Goal: Information Seeking & Learning: Find specific page/section

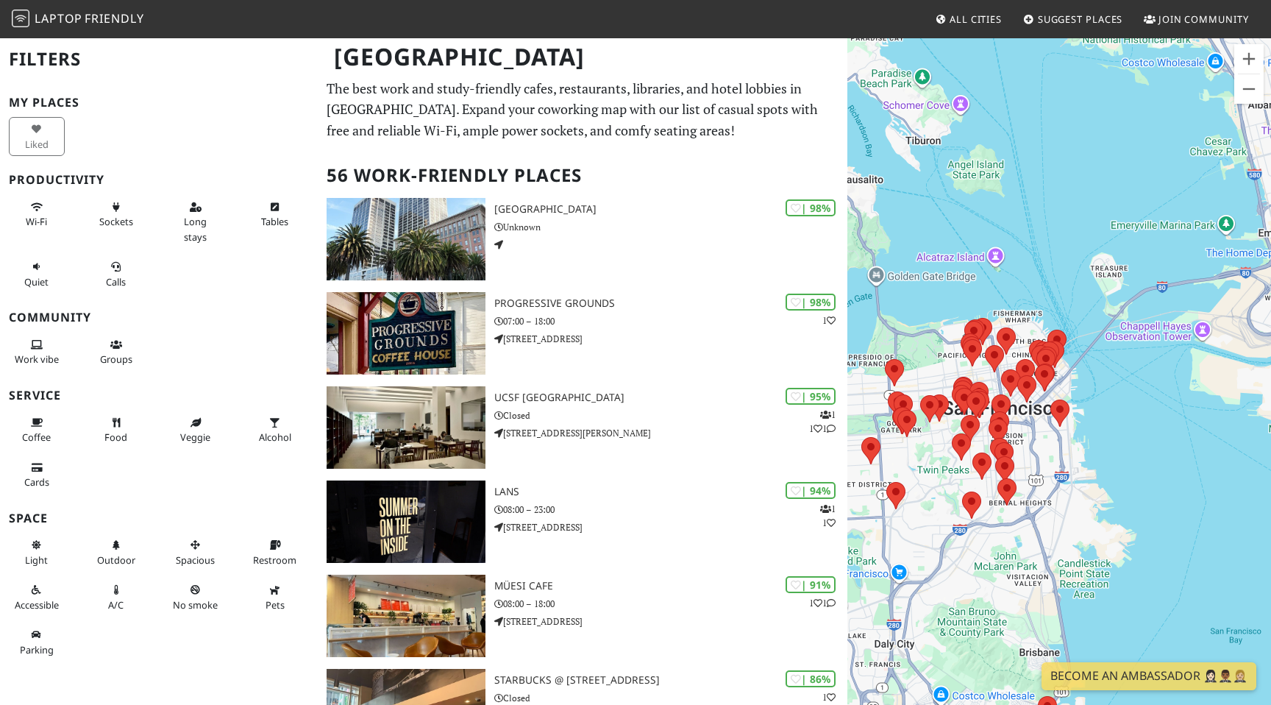
drag, startPoint x: 1190, startPoint y: 241, endPoint x: 1065, endPoint y: 424, distance: 221.2
click at [1065, 424] on img at bounding box center [1059, 412] width 19 height 27
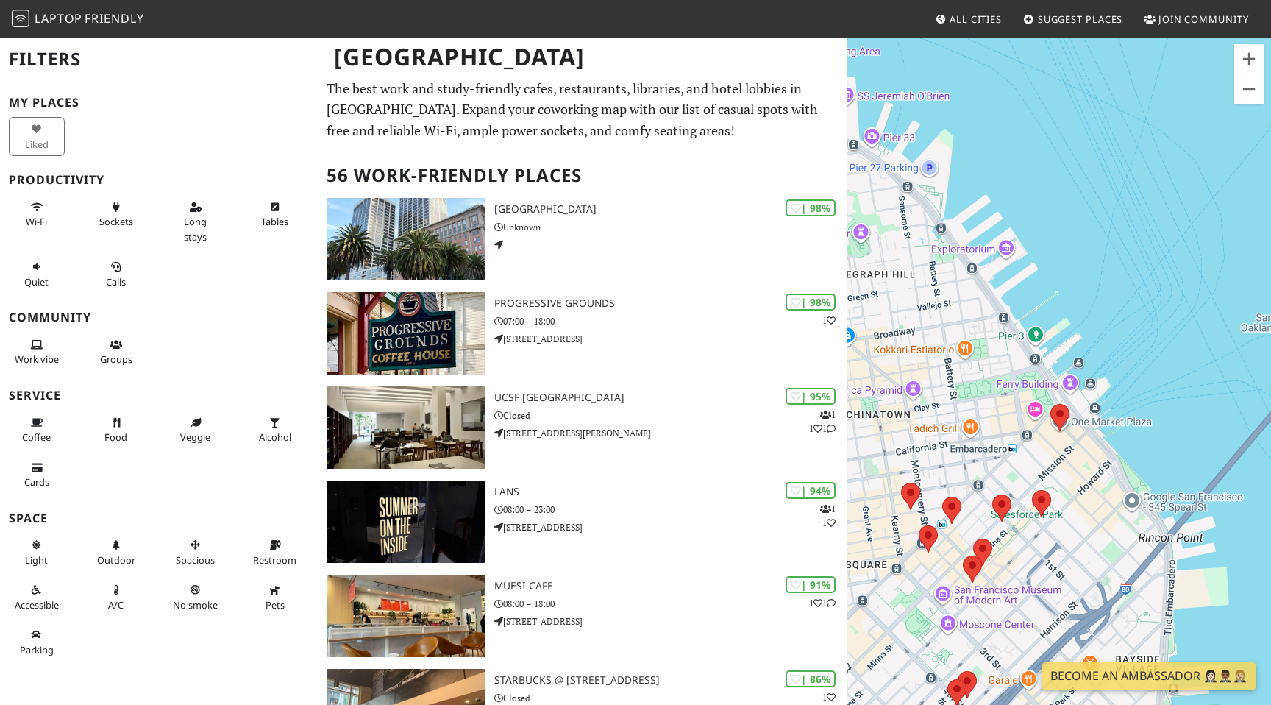
drag, startPoint x: 1201, startPoint y: 473, endPoint x: 1076, endPoint y: 335, distance: 185.9
click at [1076, 335] on div at bounding box center [1059, 389] width 424 height 705
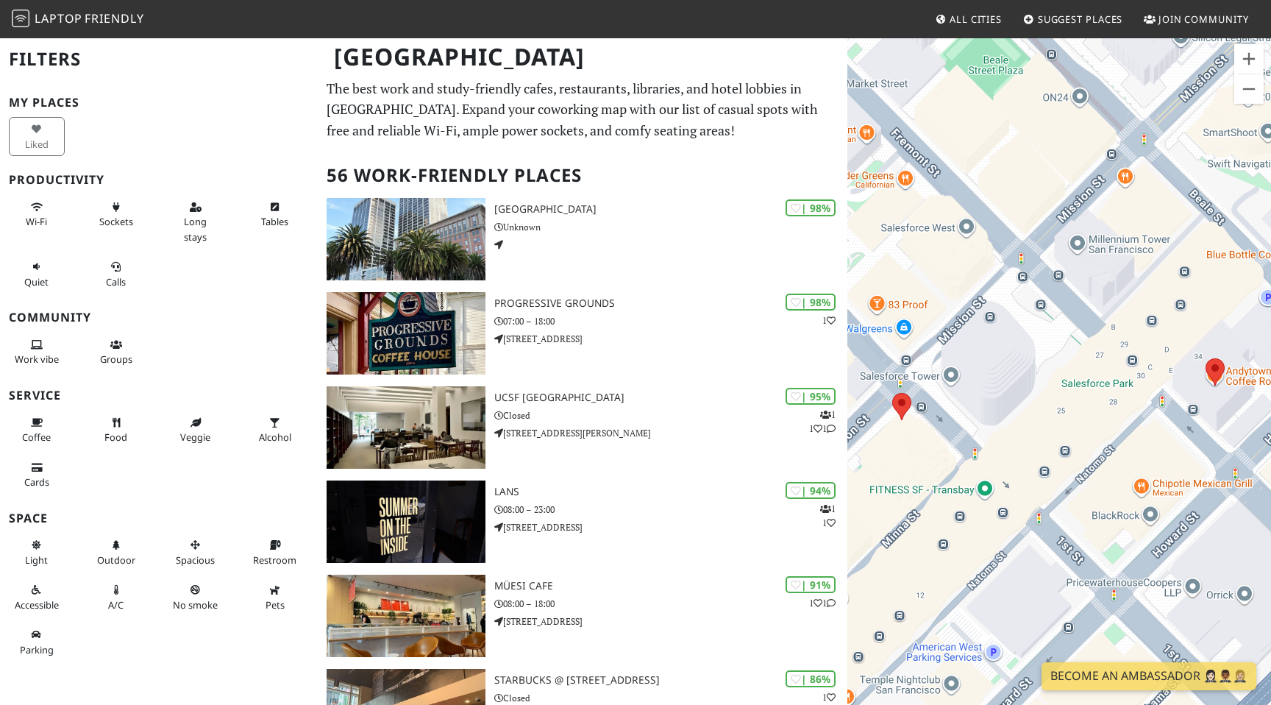
drag, startPoint x: 1146, startPoint y: 446, endPoint x: 1181, endPoint y: 499, distance: 63.9
click at [1181, 499] on div at bounding box center [1059, 389] width 424 height 705
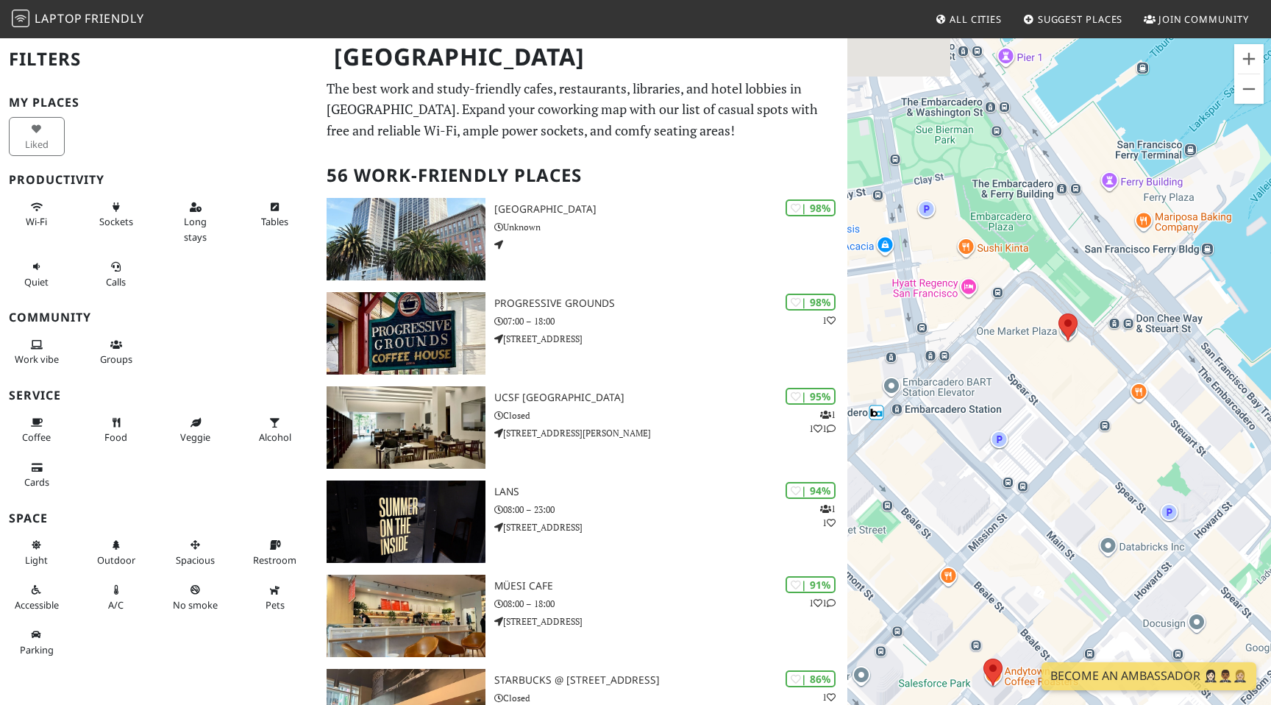
drag, startPoint x: 1147, startPoint y: 185, endPoint x: 940, endPoint y: 433, distance: 322.7
click at [940, 433] on div at bounding box center [1059, 389] width 424 height 705
click at [1058, 313] on area at bounding box center [1058, 313] width 0 height 0
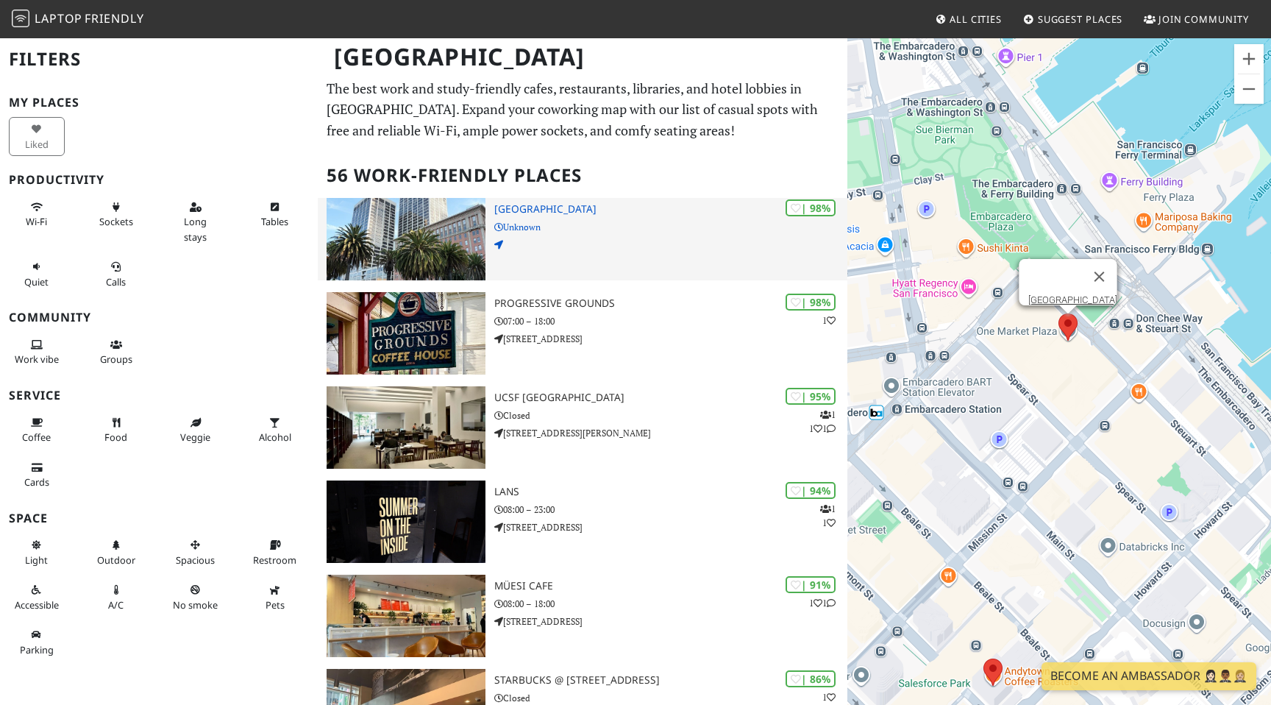
click at [616, 213] on h3 "[GEOGRAPHIC_DATA]" at bounding box center [670, 209] width 353 height 13
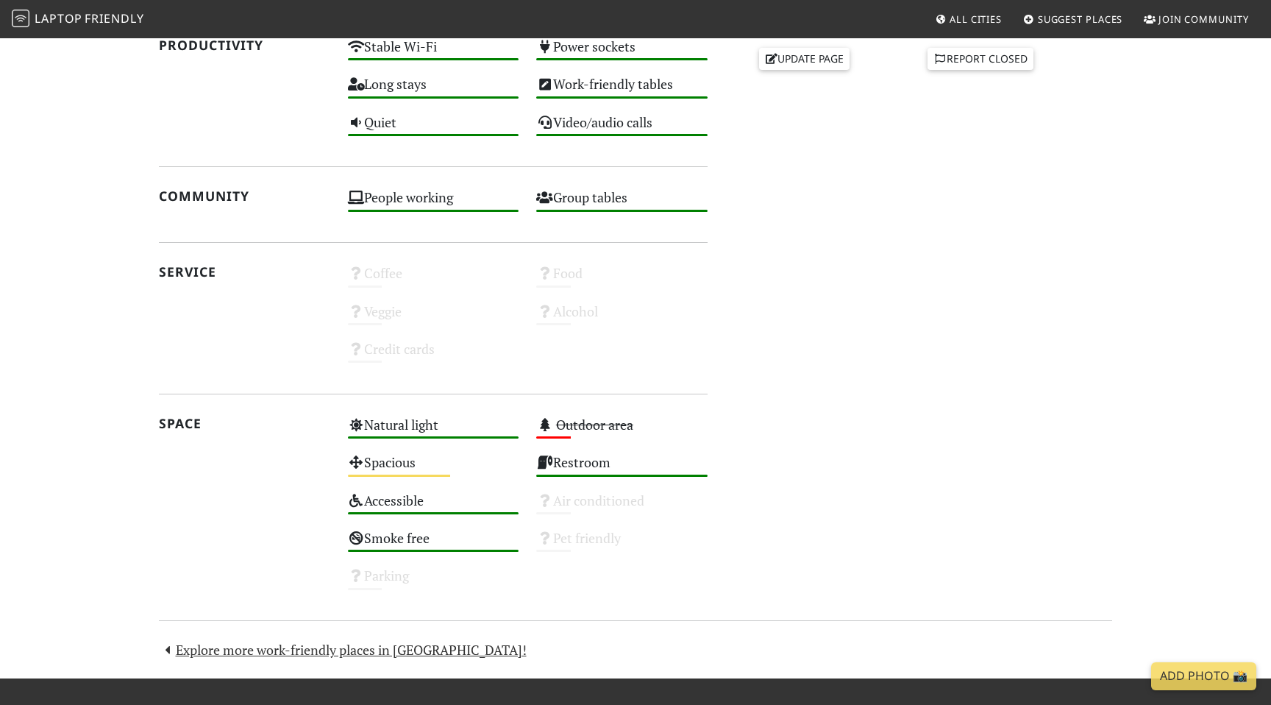
scroll to position [602, 0]
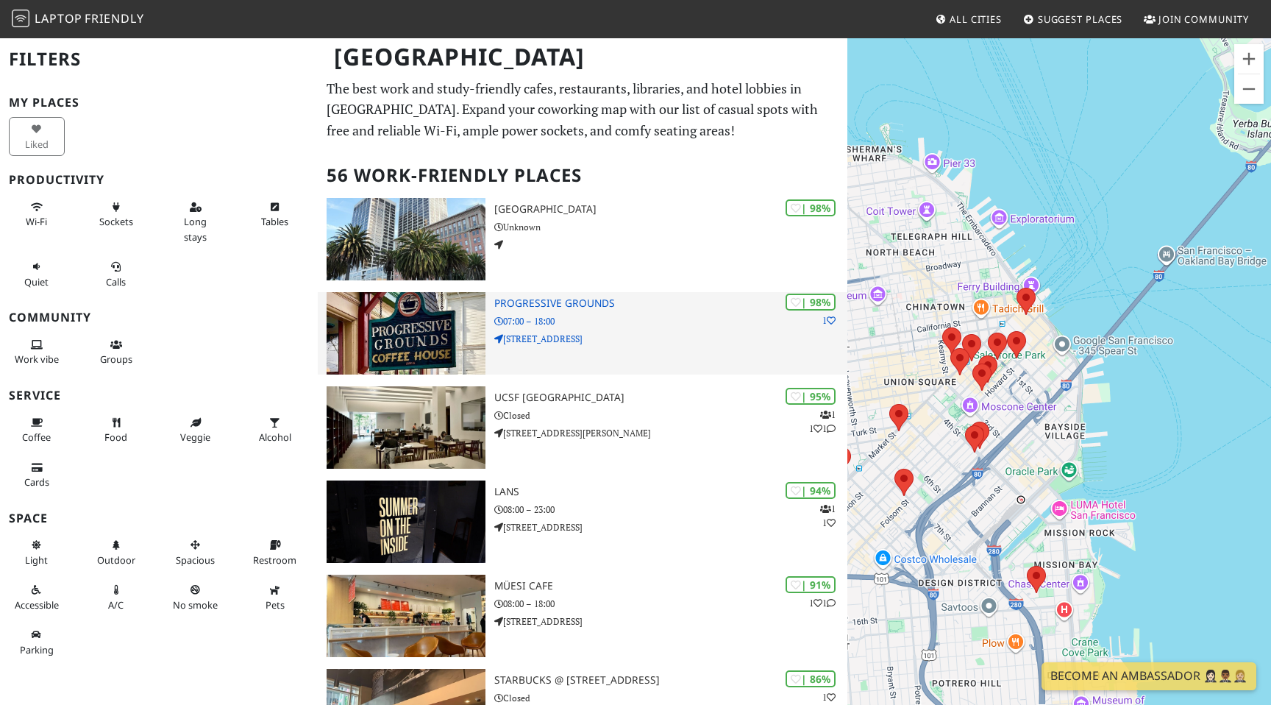
drag, startPoint x: 1146, startPoint y: 389, endPoint x: 807, endPoint y: 369, distance: 339.7
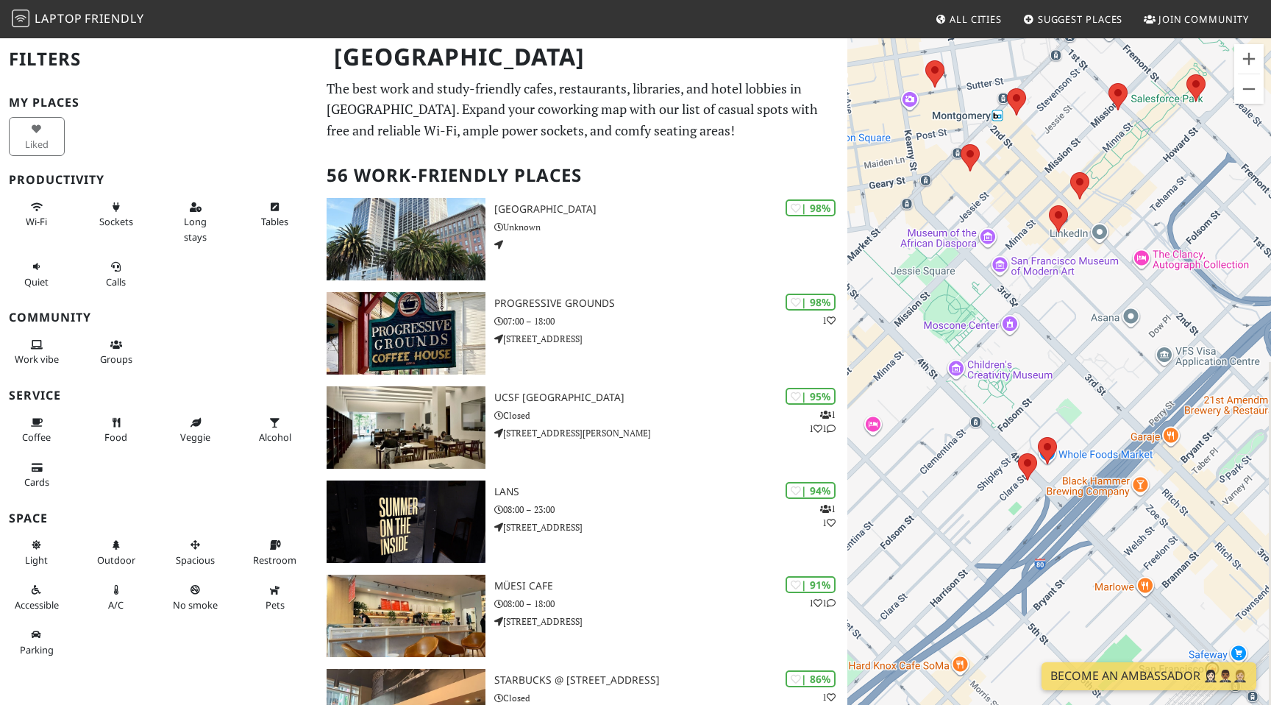
drag, startPoint x: 1099, startPoint y: 162, endPoint x: 977, endPoint y: 419, distance: 284.9
click at [977, 419] on div at bounding box center [1059, 389] width 424 height 705
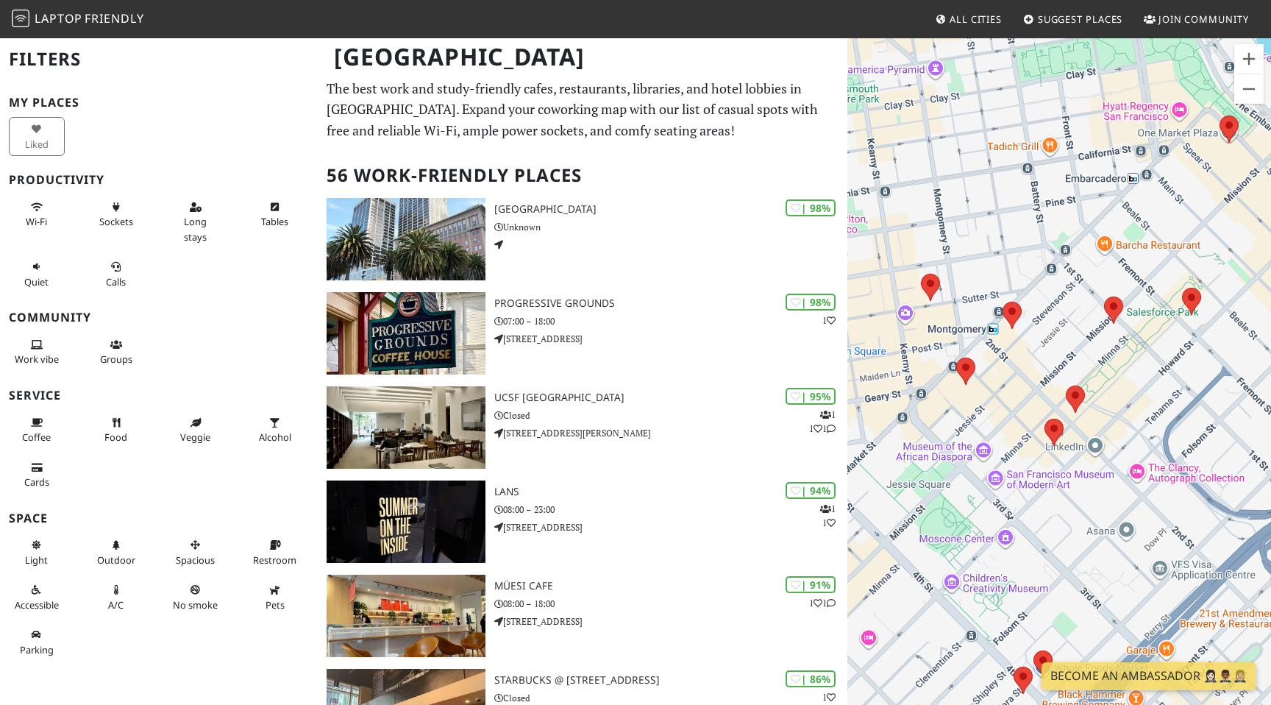
drag, startPoint x: 1016, startPoint y: 221, endPoint x: 1011, endPoint y: 435, distance: 214.8
click at [1011, 435] on div at bounding box center [1059, 389] width 424 height 705
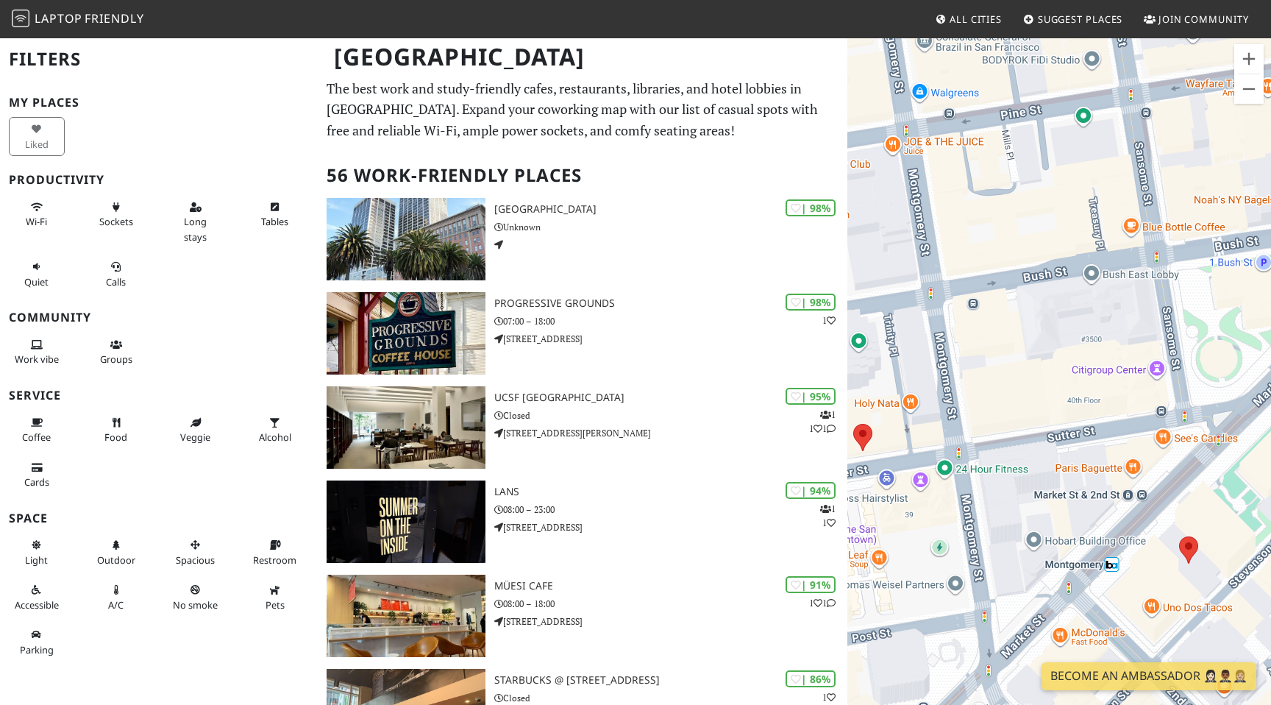
drag, startPoint x: 961, startPoint y: 295, endPoint x: 1086, endPoint y: 485, distance: 226.9
click at [1086, 485] on div at bounding box center [1059, 389] width 424 height 705
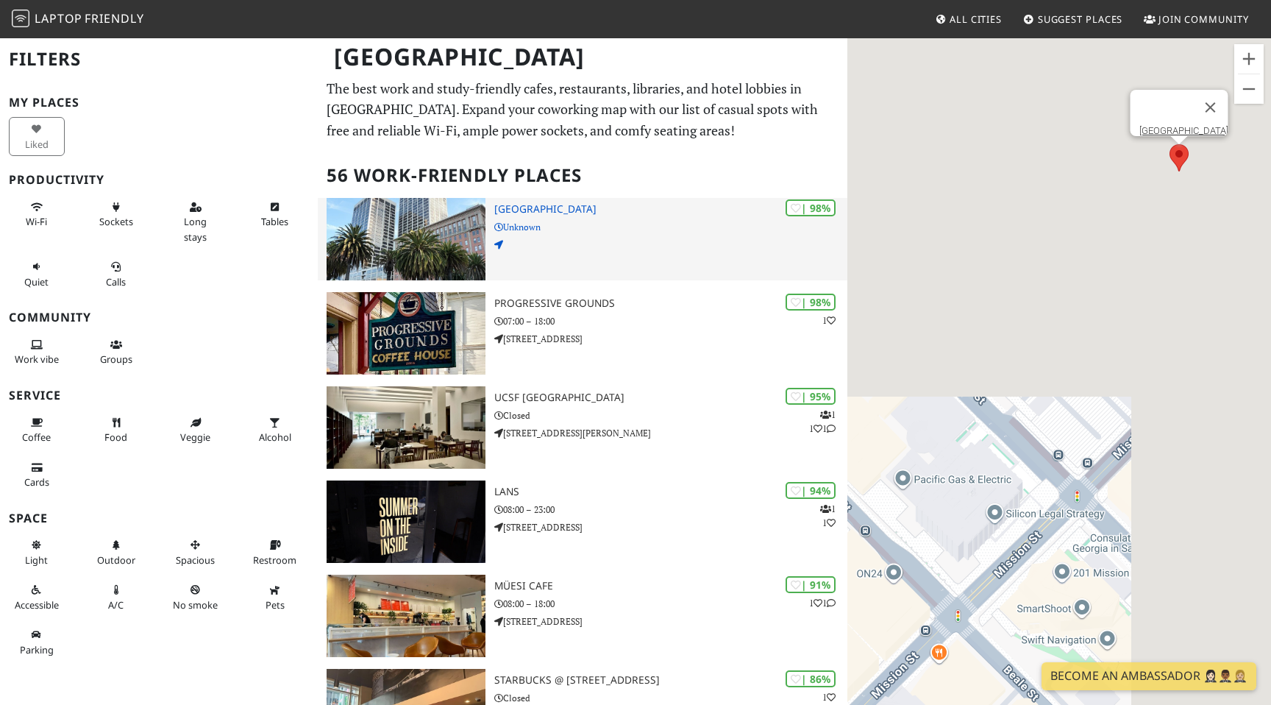
drag, startPoint x: 1161, startPoint y: 337, endPoint x: 844, endPoint y: 226, distance: 335.9
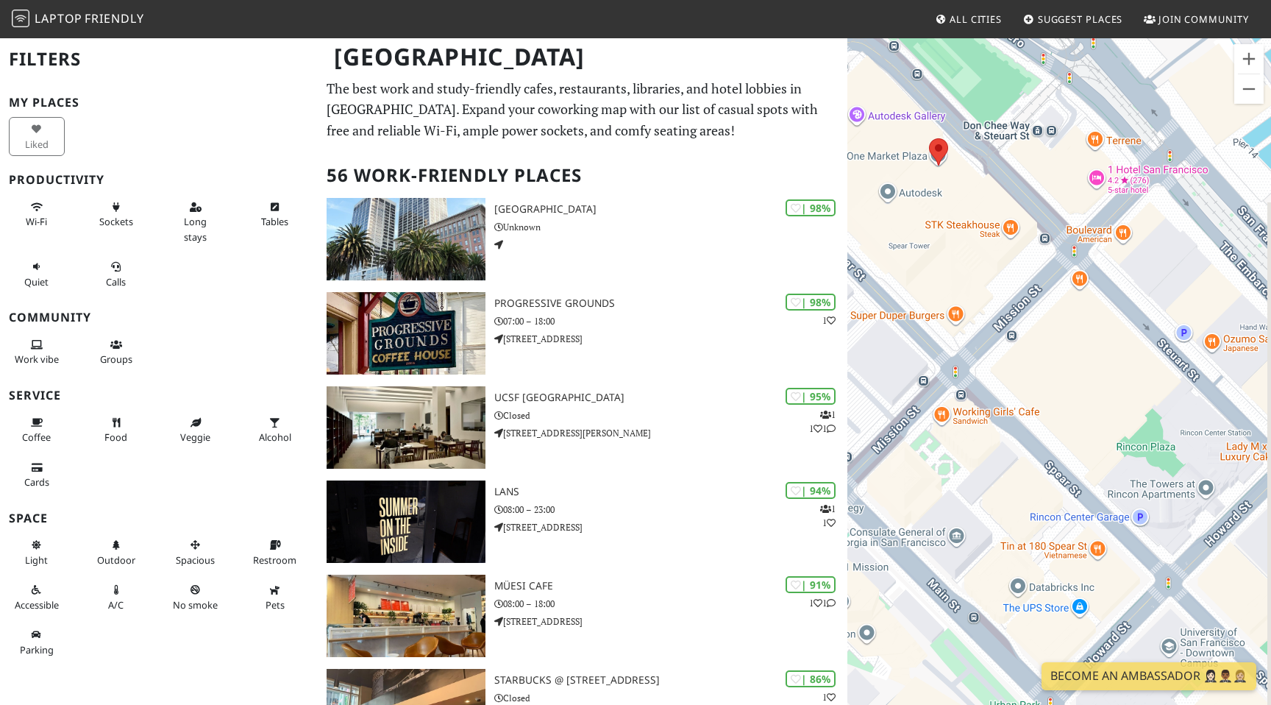
drag, startPoint x: 1185, startPoint y: 452, endPoint x: 942, endPoint y: 444, distance: 242.9
click at [942, 444] on div at bounding box center [1059, 389] width 424 height 705
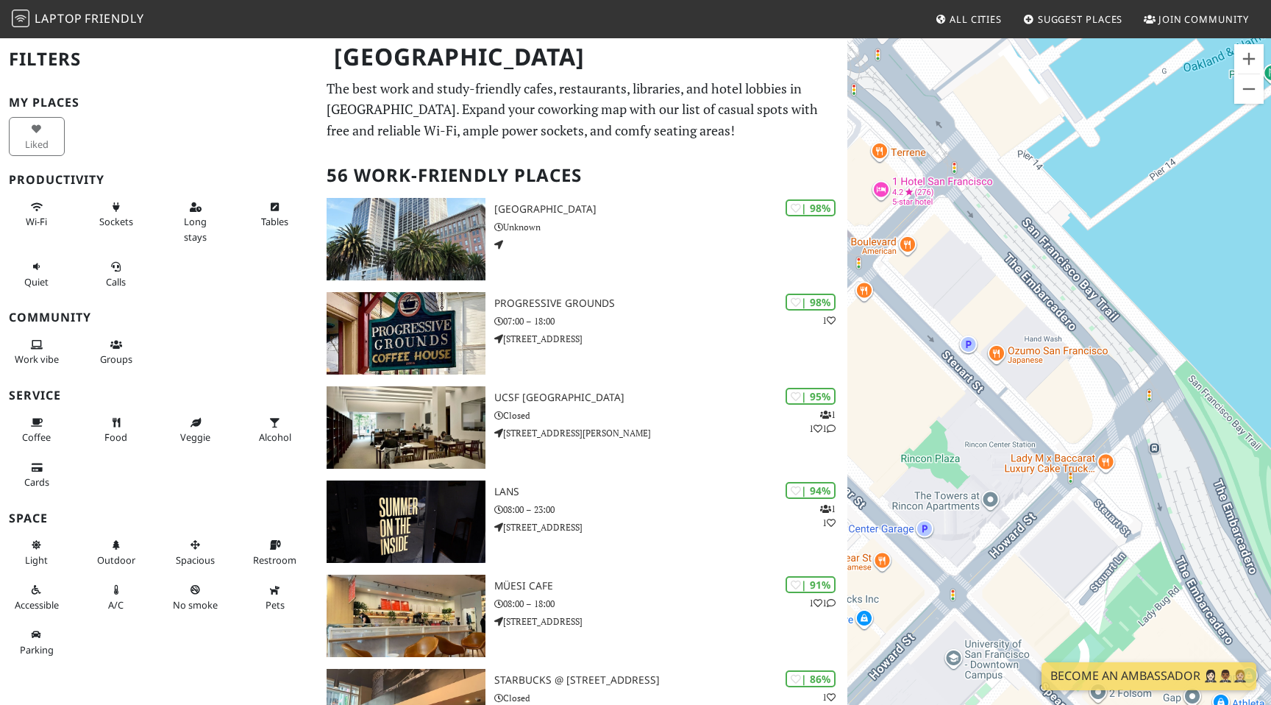
drag, startPoint x: 1138, startPoint y: 260, endPoint x: 920, endPoint y: 273, distance: 218.1
click at [920, 273] on div at bounding box center [1059, 389] width 424 height 705
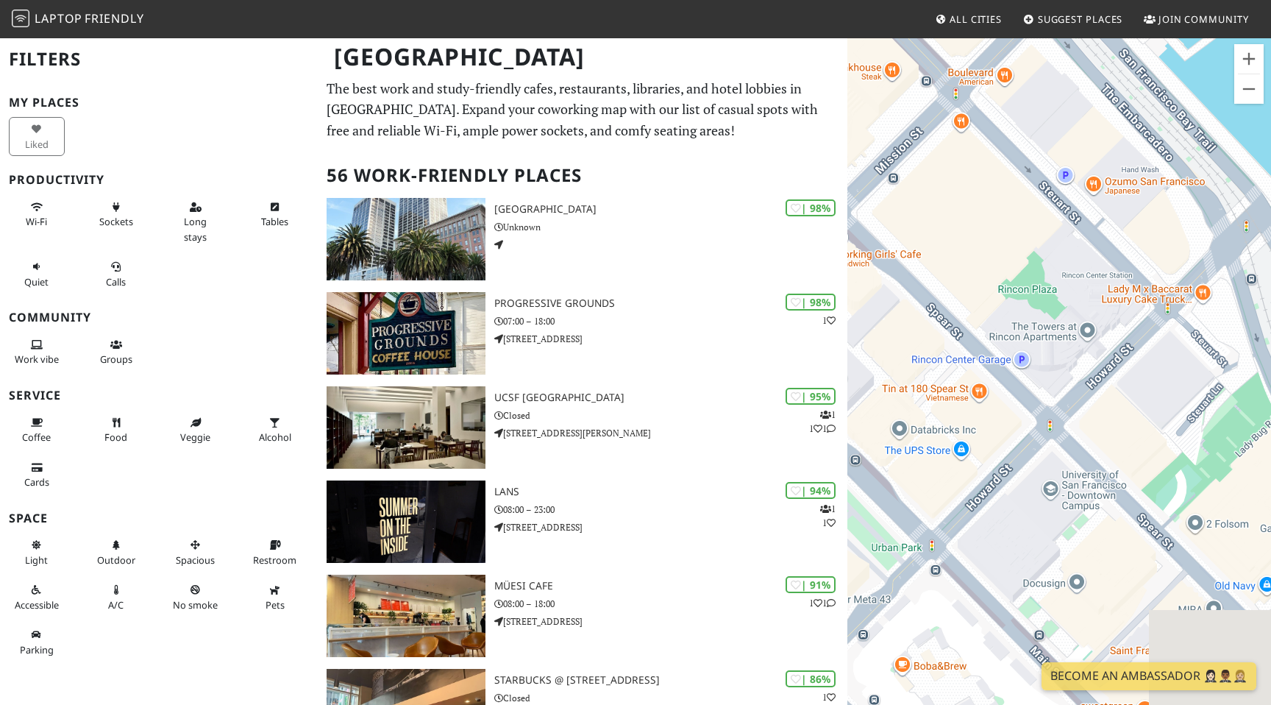
drag, startPoint x: 1033, startPoint y: 355, endPoint x: 1162, endPoint y: 126, distance: 262.8
click at [1162, 126] on div at bounding box center [1059, 389] width 424 height 705
